Goal: Check status: Check status

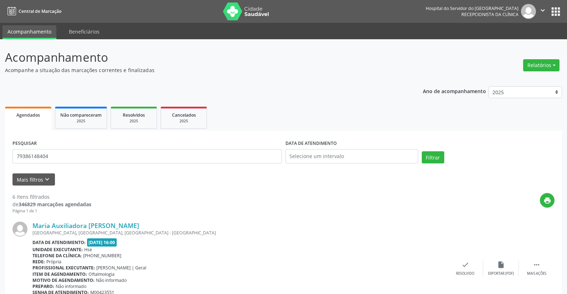
type input "79386148404"
click at [301, 155] on input "text" at bounding box center [352, 156] width 133 height 14
click at [342, 248] on span "27" at bounding box center [341, 251] width 14 height 14
type input "[DATE]"
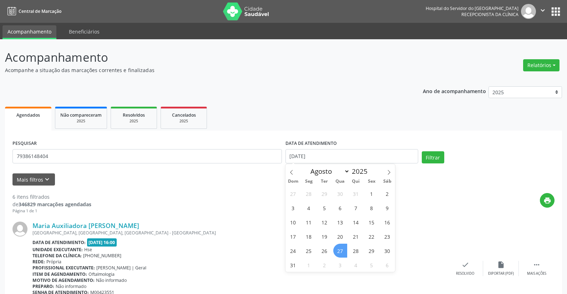
click at [342, 248] on span "27" at bounding box center [341, 251] width 14 height 14
select select "7"
drag, startPoint x: 319, startPoint y: 153, endPoint x: 266, endPoint y: 161, distance: 54.2
click at [266, 163] on div "PESQUISAR 79386148404 DATA DE ATENDIMENTO [DATE] Filtrar" at bounding box center [284, 153] width 546 height 30
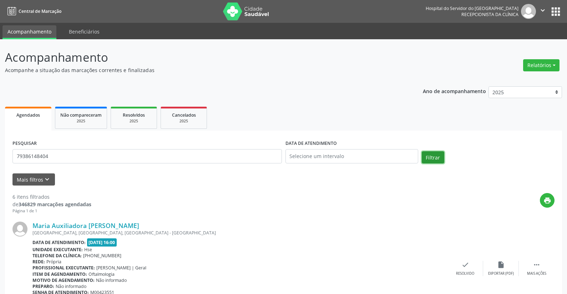
click at [432, 154] on button "Filtrar" at bounding box center [433, 157] width 22 height 12
click at [344, 156] on input "text" at bounding box center [352, 156] width 133 height 14
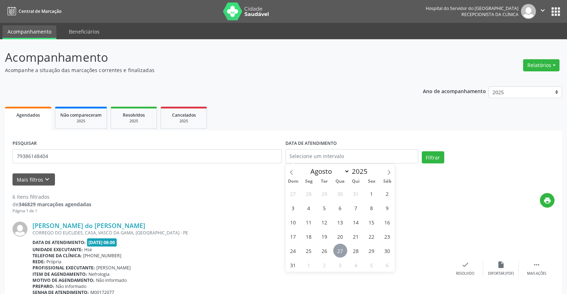
click at [336, 249] on span "27" at bounding box center [341, 251] width 14 height 14
type input "[DATE]"
click at [336, 249] on span "27" at bounding box center [341, 251] width 14 height 14
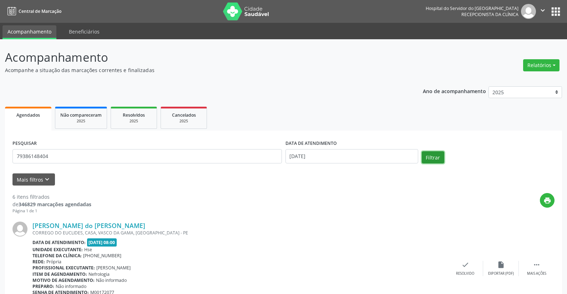
click at [432, 156] on button "Filtrar" at bounding box center [433, 157] width 22 height 12
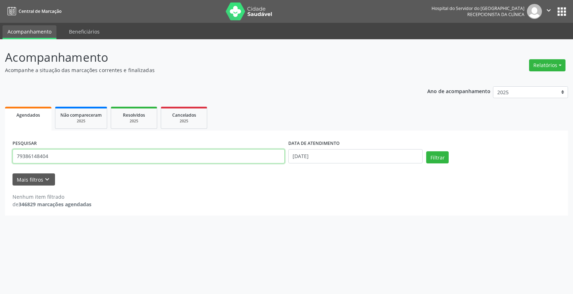
click at [52, 157] on input "79386148404" at bounding box center [148, 156] width 272 height 14
type input "7"
